Goal: Information Seeking & Learning: Understand process/instructions

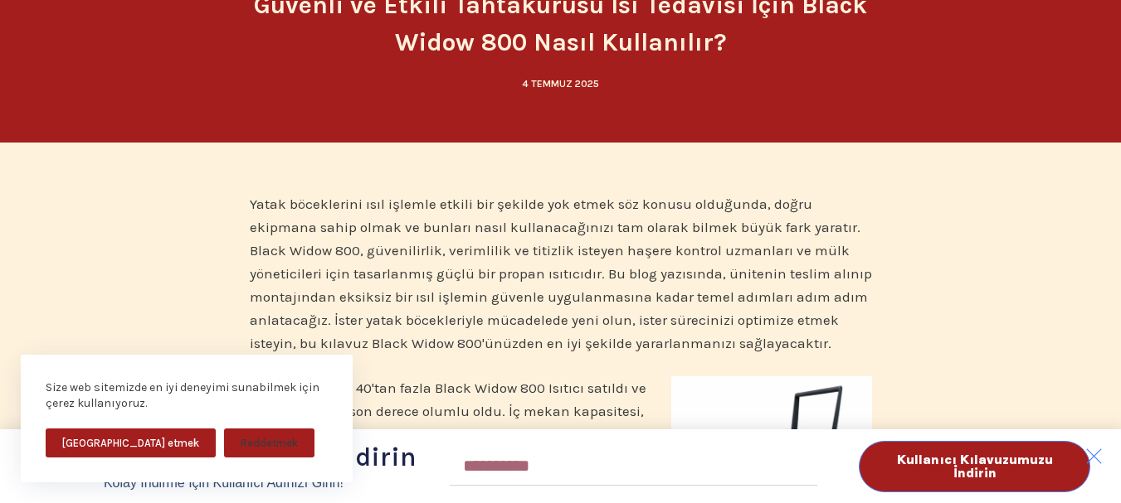
scroll to position [166, 0]
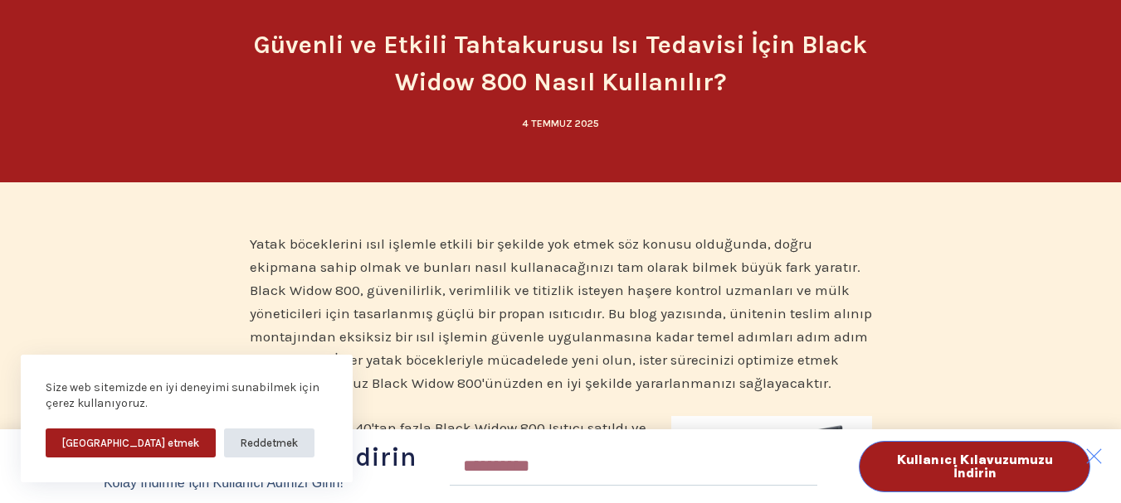
click at [241, 438] on font "Reddetmek" at bounding box center [269, 443] width 57 height 12
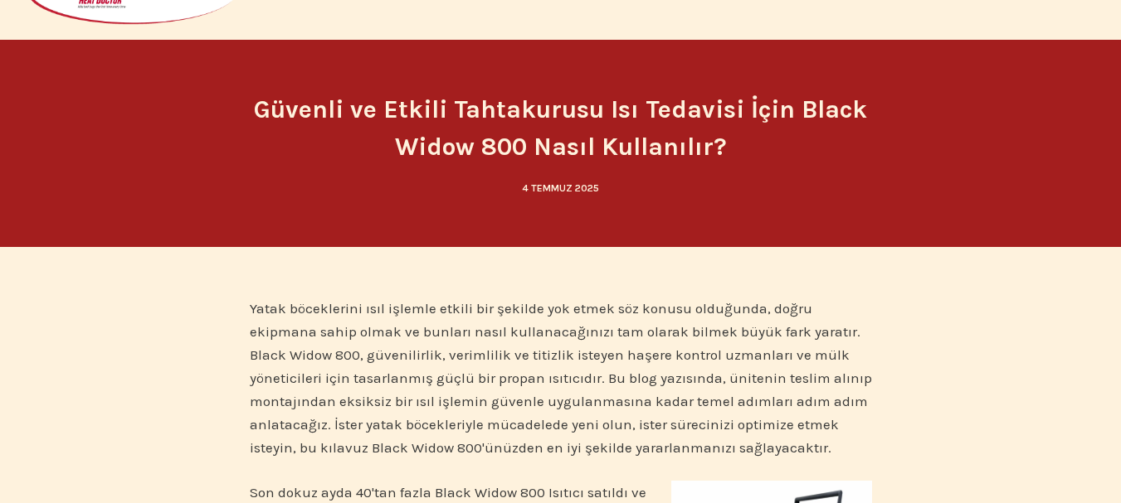
scroll to position [0, 0]
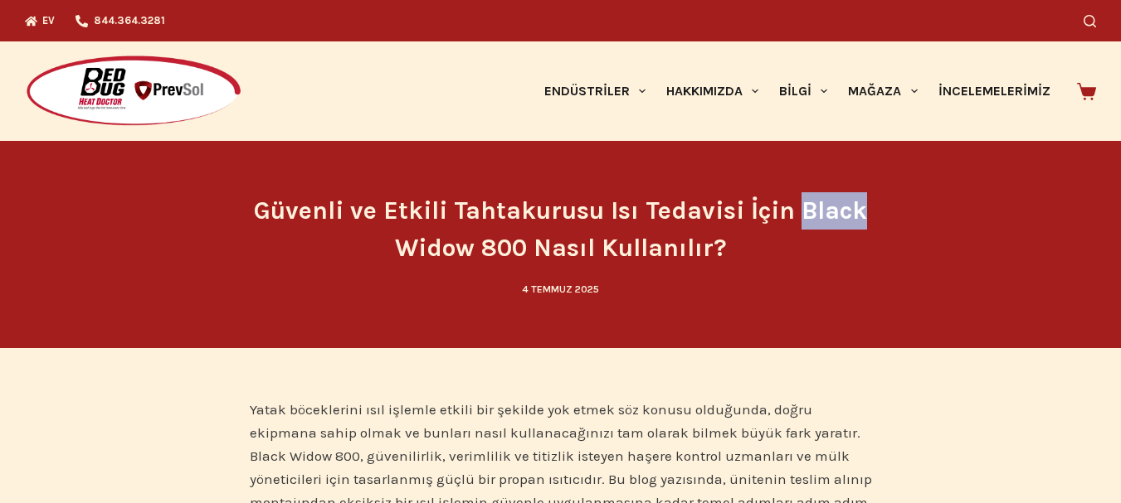
drag, startPoint x: 796, startPoint y: 211, endPoint x: 869, endPoint y: 211, distance: 73.0
click at [869, 211] on h1 "Güvenli ve Etkili Tahtakurusu Isı Tedavisi İçin Black Widow 800 Nasıl Kullanılı…" at bounding box center [561, 229] width 622 height 75
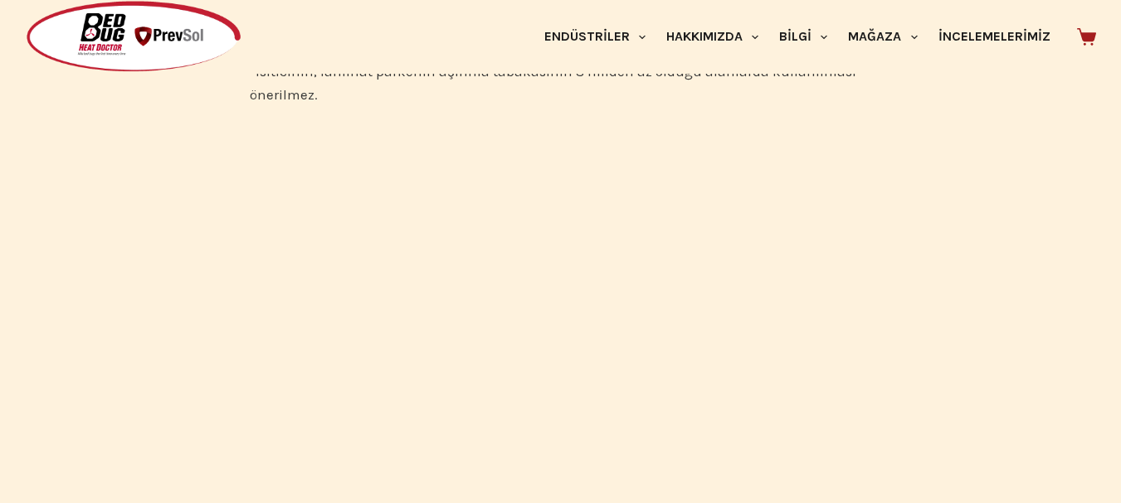
scroll to position [3484, 0]
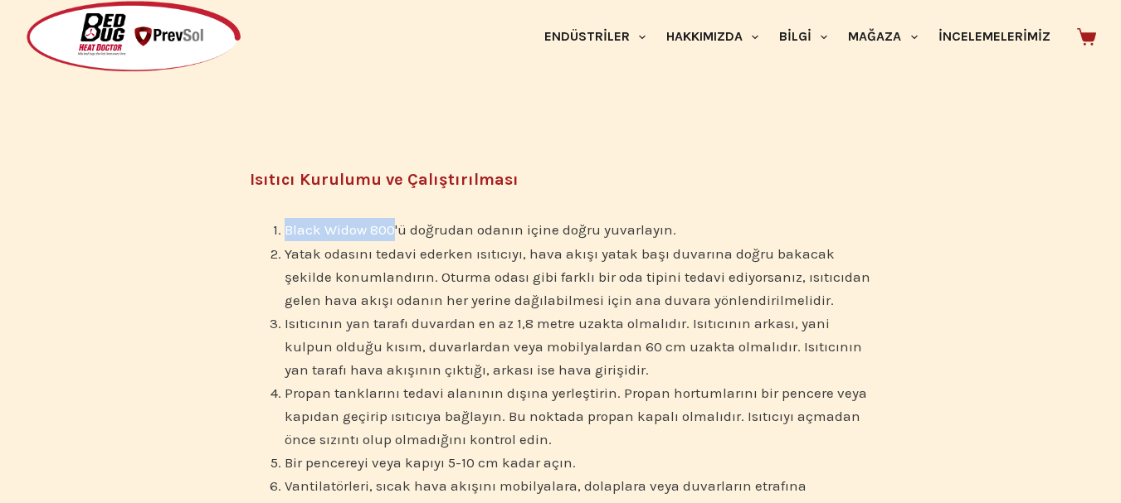
drag, startPoint x: 395, startPoint y: 205, endPoint x: 286, endPoint y: 204, distance: 108.7
click at [286, 221] on font "Black Widow 800'ü doğrudan odanın içine doğru yuvarlayın." at bounding box center [479, 229] width 391 height 17
copy font "Black Widow 800"
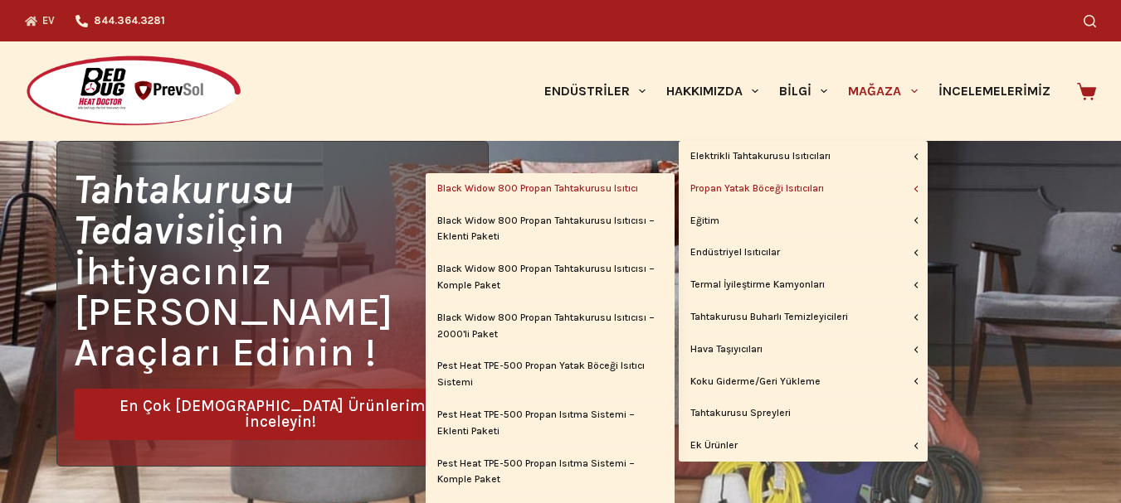
click at [558, 191] on font "Black Widow 800 Propan Tahtakurusu Isıtıcı" at bounding box center [537, 188] width 201 height 12
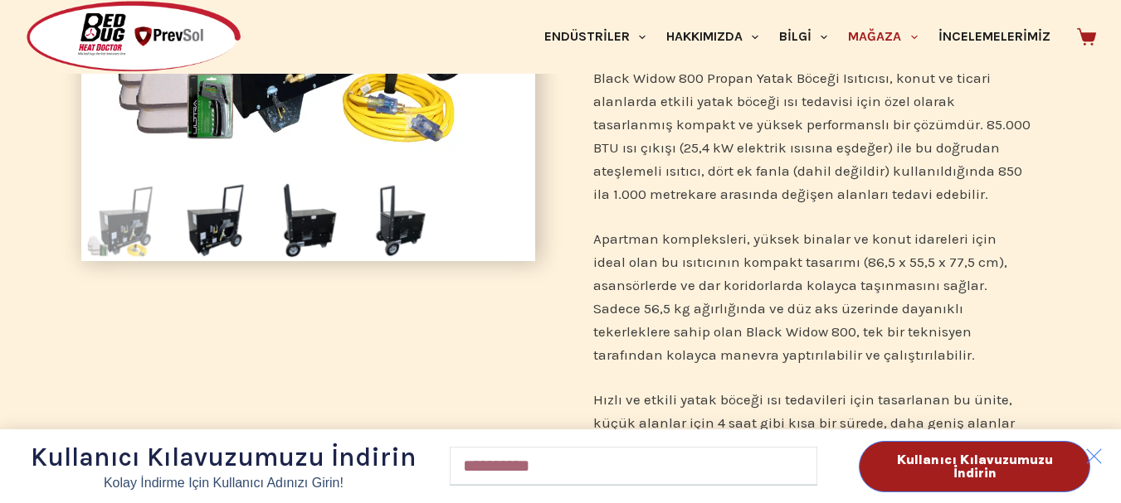
scroll to position [498, 0]
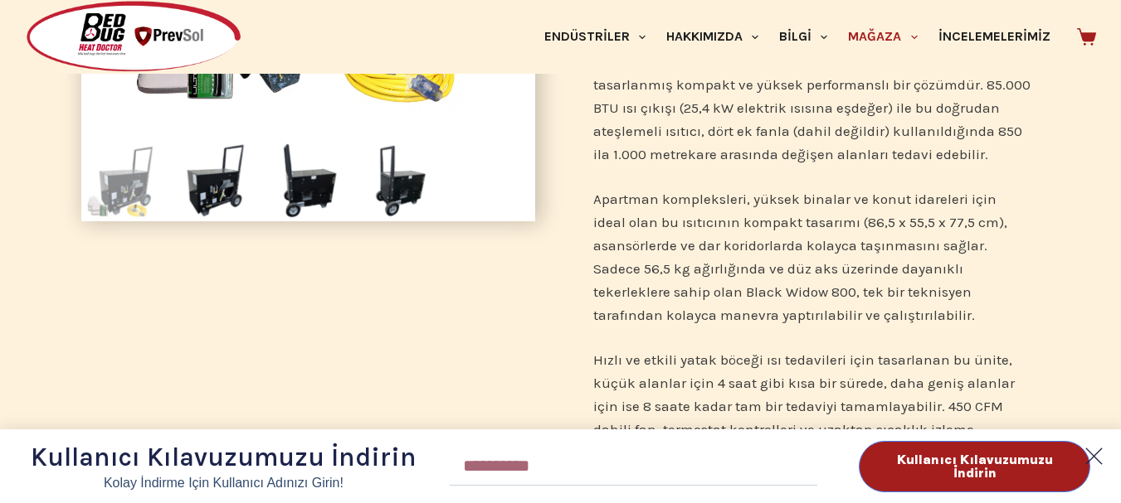
click at [1099, 455] on icon at bounding box center [1093, 456] width 32 height 32
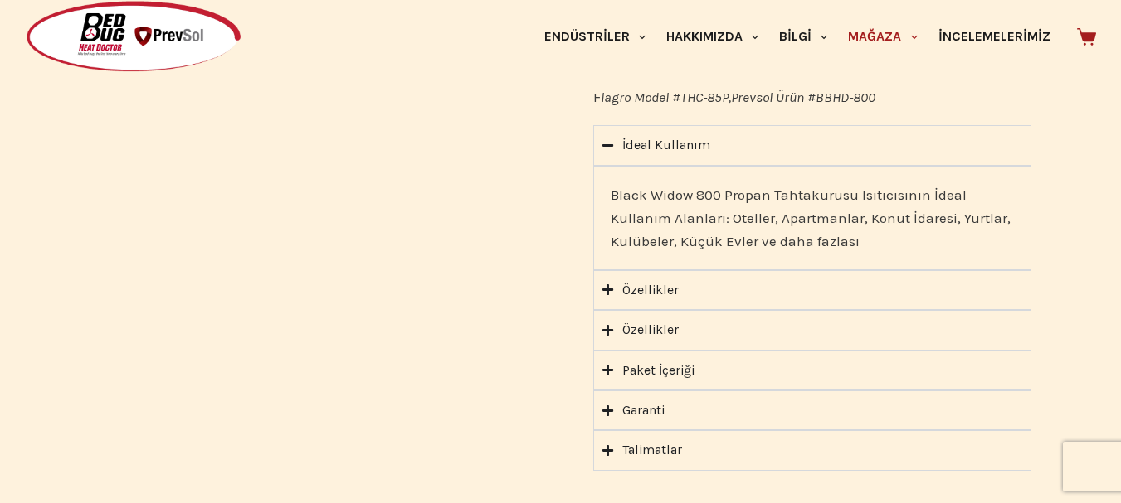
scroll to position [1327, 0]
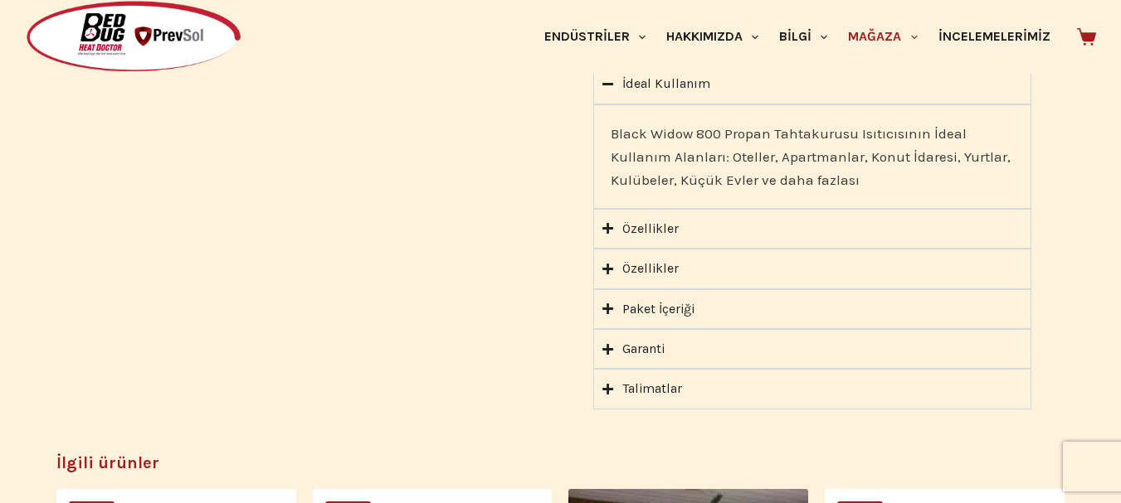
click at [630, 221] on font "Özellikler" at bounding box center [650, 229] width 56 height 16
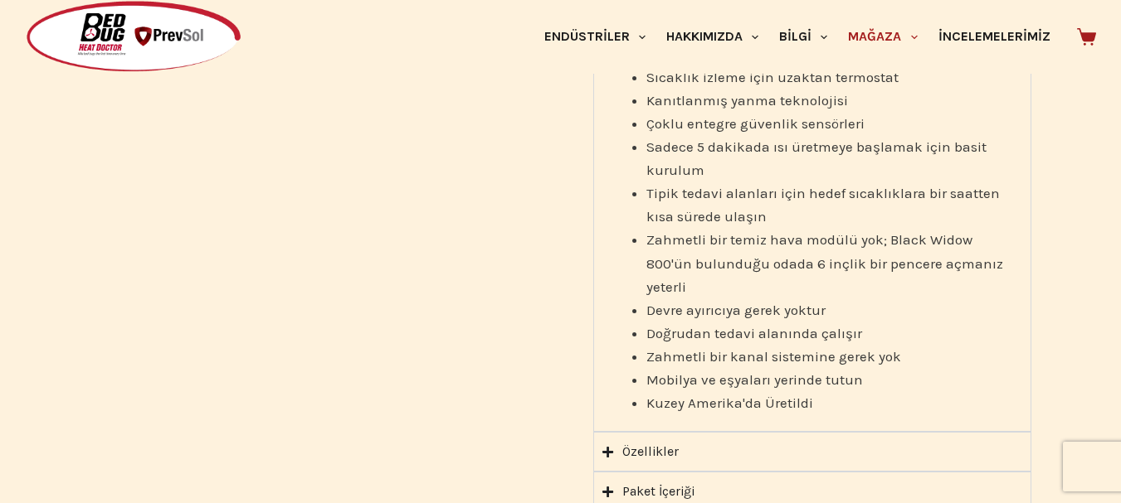
scroll to position [1659, 0]
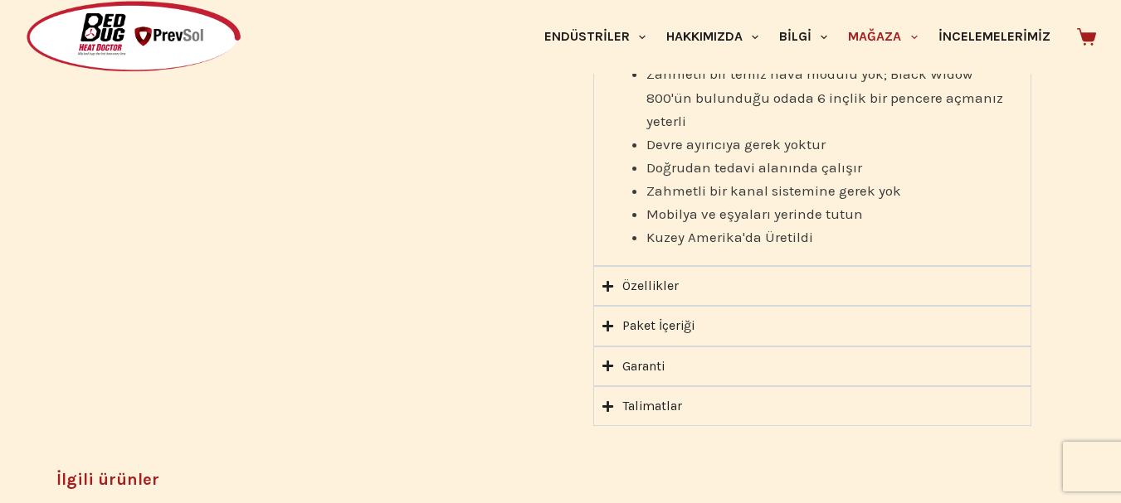
click at [650, 398] on font "Talimatlar" at bounding box center [652, 406] width 60 height 16
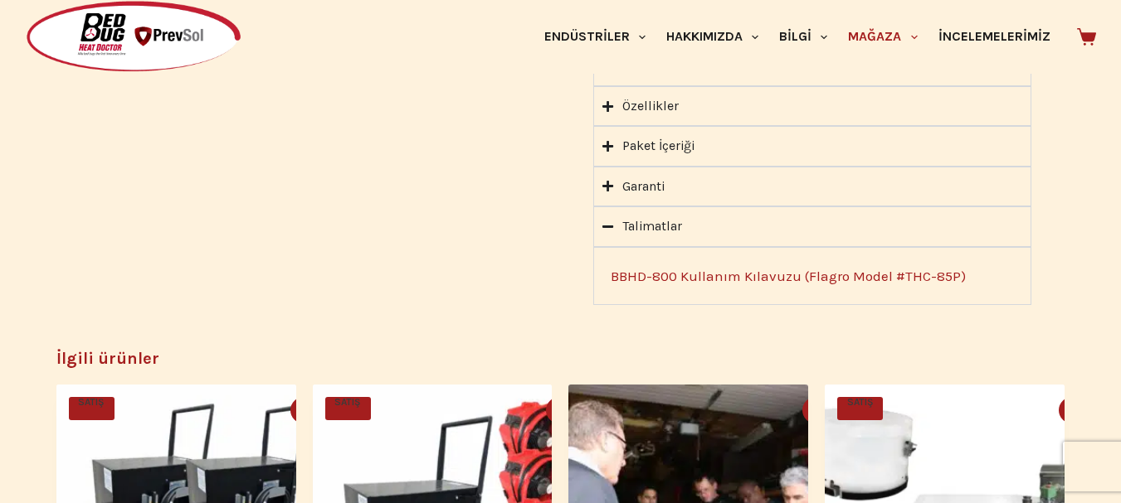
scroll to position [1327, 0]
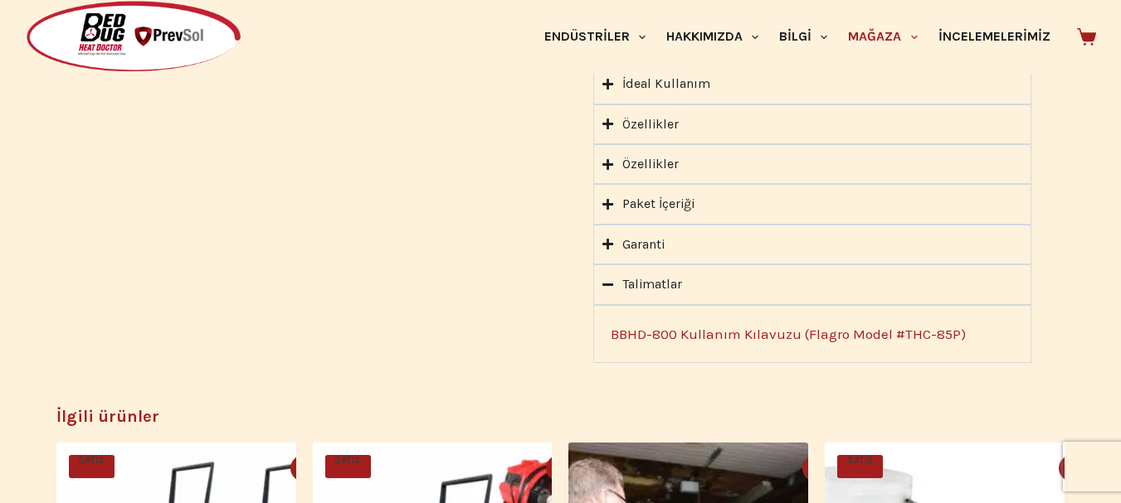
click at [759, 326] on font "BBHD-800 Kullanım Kılavuzu (Flagro Model #THC-85P)" at bounding box center [787, 334] width 355 height 17
